Goal: Transaction & Acquisition: Purchase product/service

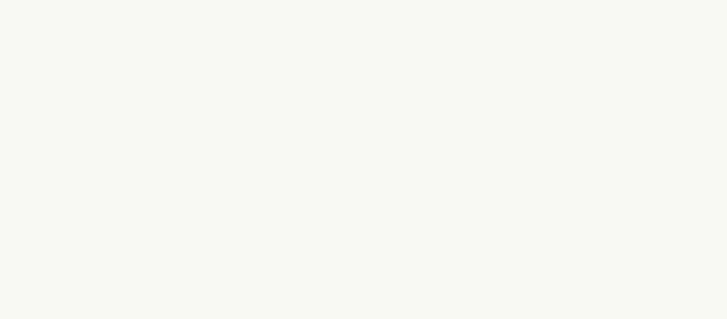
select select "BR"
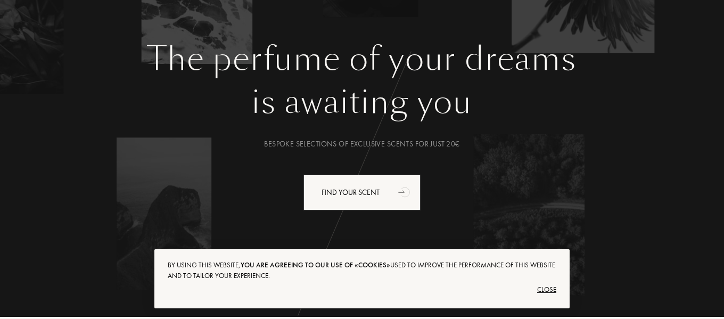
scroll to position [106, 0]
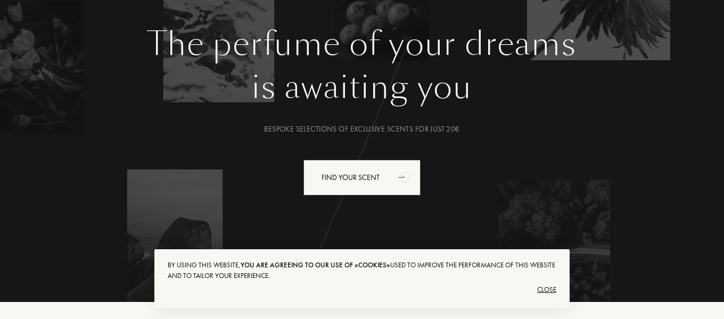
click at [545, 293] on div "Close" at bounding box center [362, 289] width 388 height 17
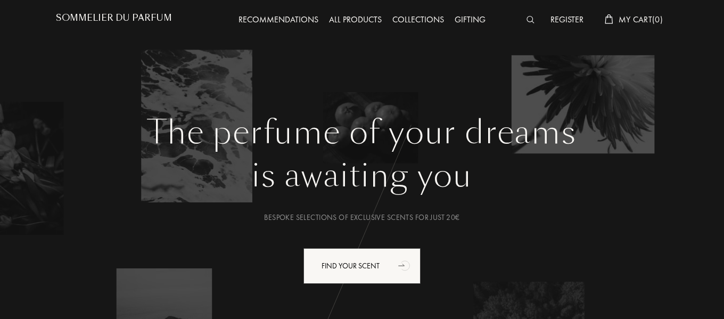
scroll to position [0, 0]
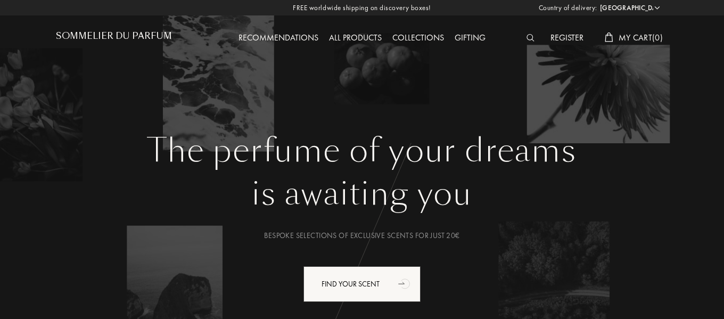
click at [557, 39] on div "Register" at bounding box center [567, 38] width 44 height 14
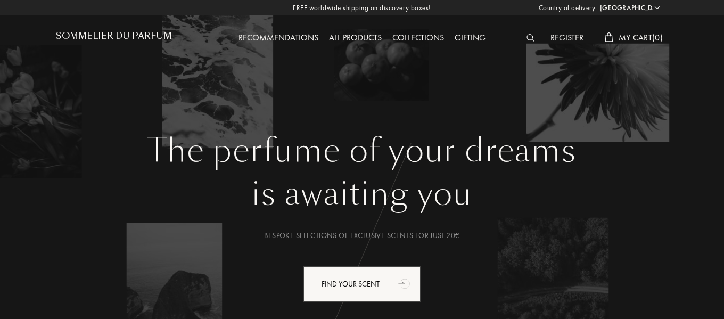
click at [521, 35] on div at bounding box center [533, 38] width 24 height 14
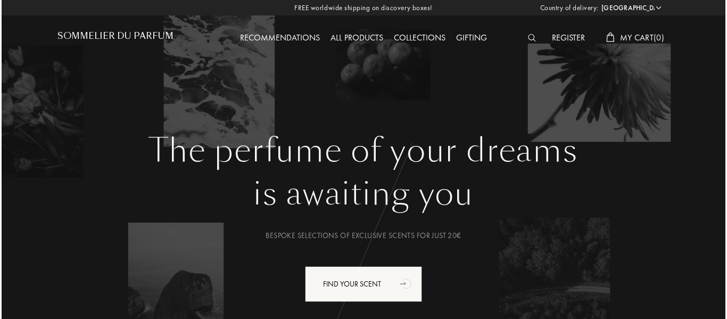
scroll to position [1, 0]
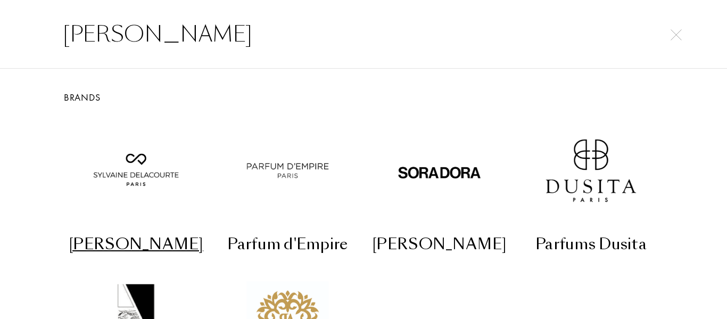
type input "[PERSON_NAME]"
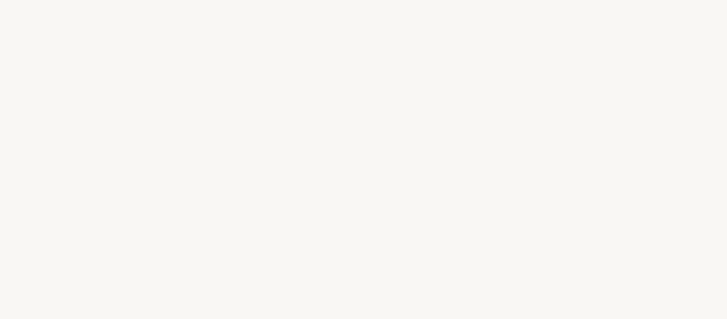
select select "BR"
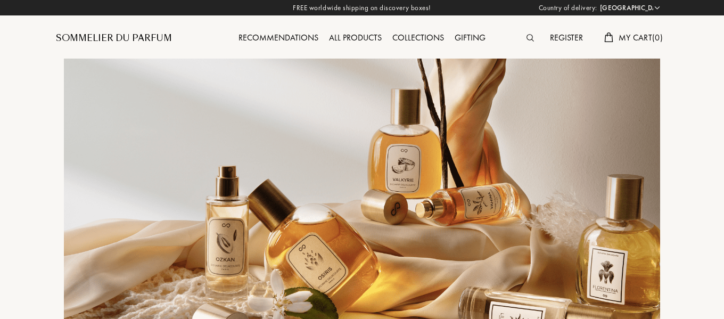
click at [527, 34] on div at bounding box center [532, 38] width 23 height 14
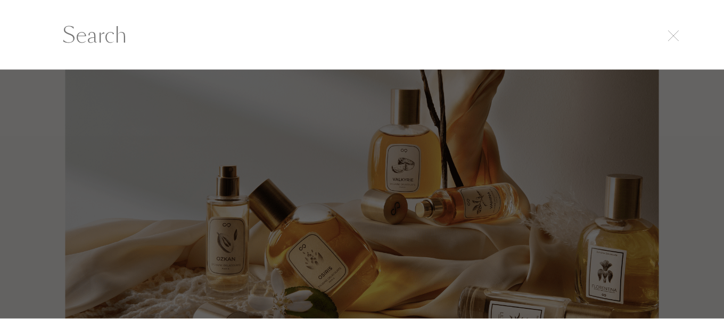
scroll to position [1, 0]
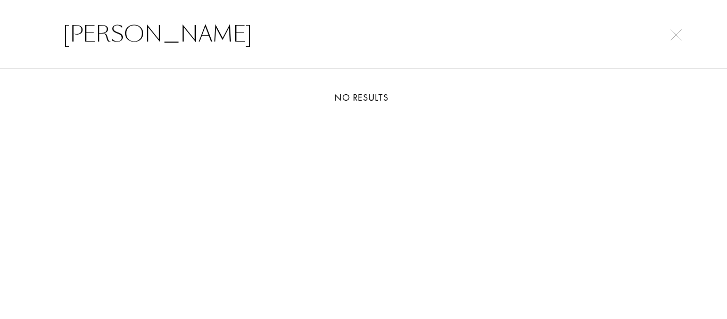
click at [158, 38] on input "[PERSON_NAME]" at bounding box center [364, 34] width 644 height 32
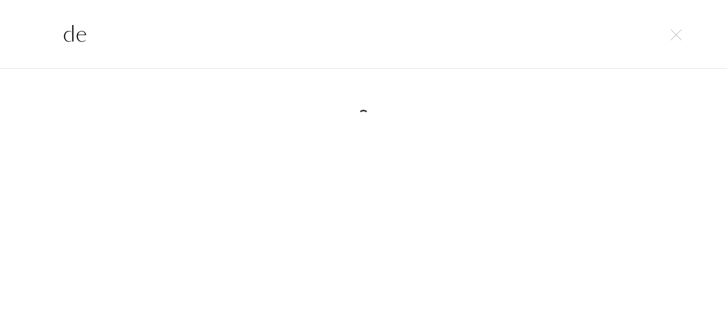
type input "d"
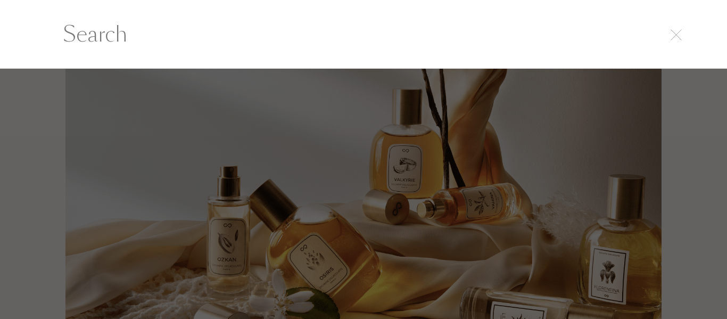
click at [21, 204] on div at bounding box center [363, 194] width 727 height 250
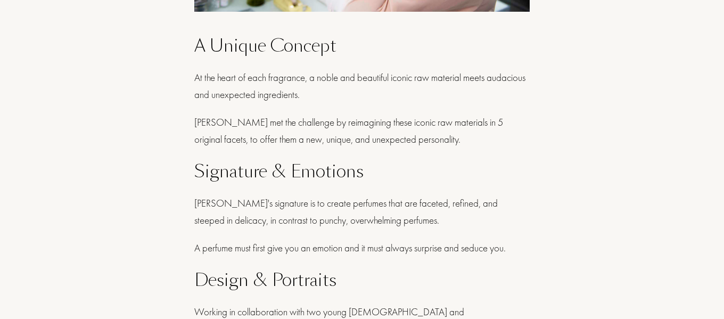
scroll to position [1117, 0]
